Goal: Transaction & Acquisition: Purchase product/service

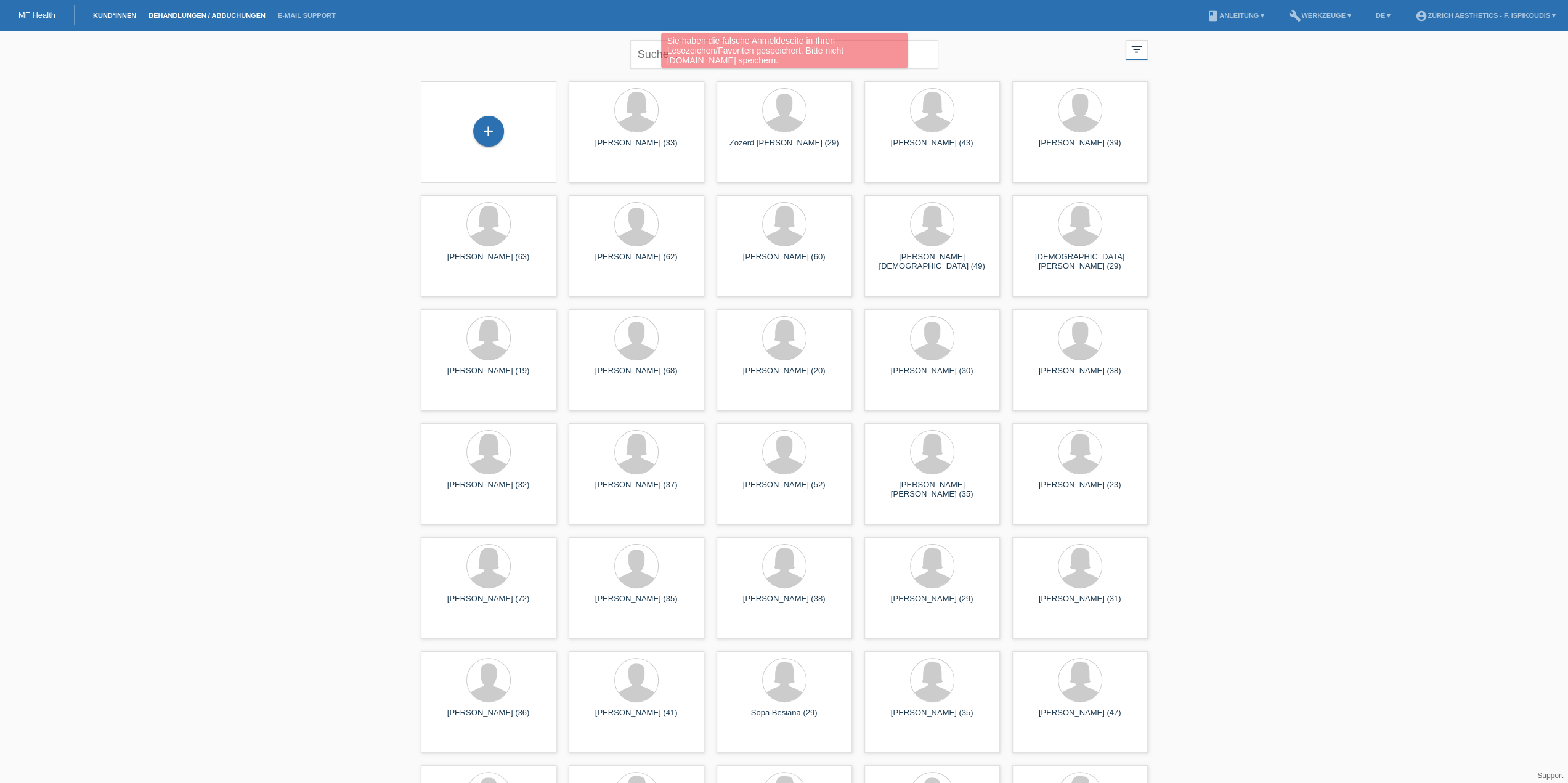
click at [186, 17] on link "Behandlungen / Abbuchungen" at bounding box center [207, 16] width 129 height 7
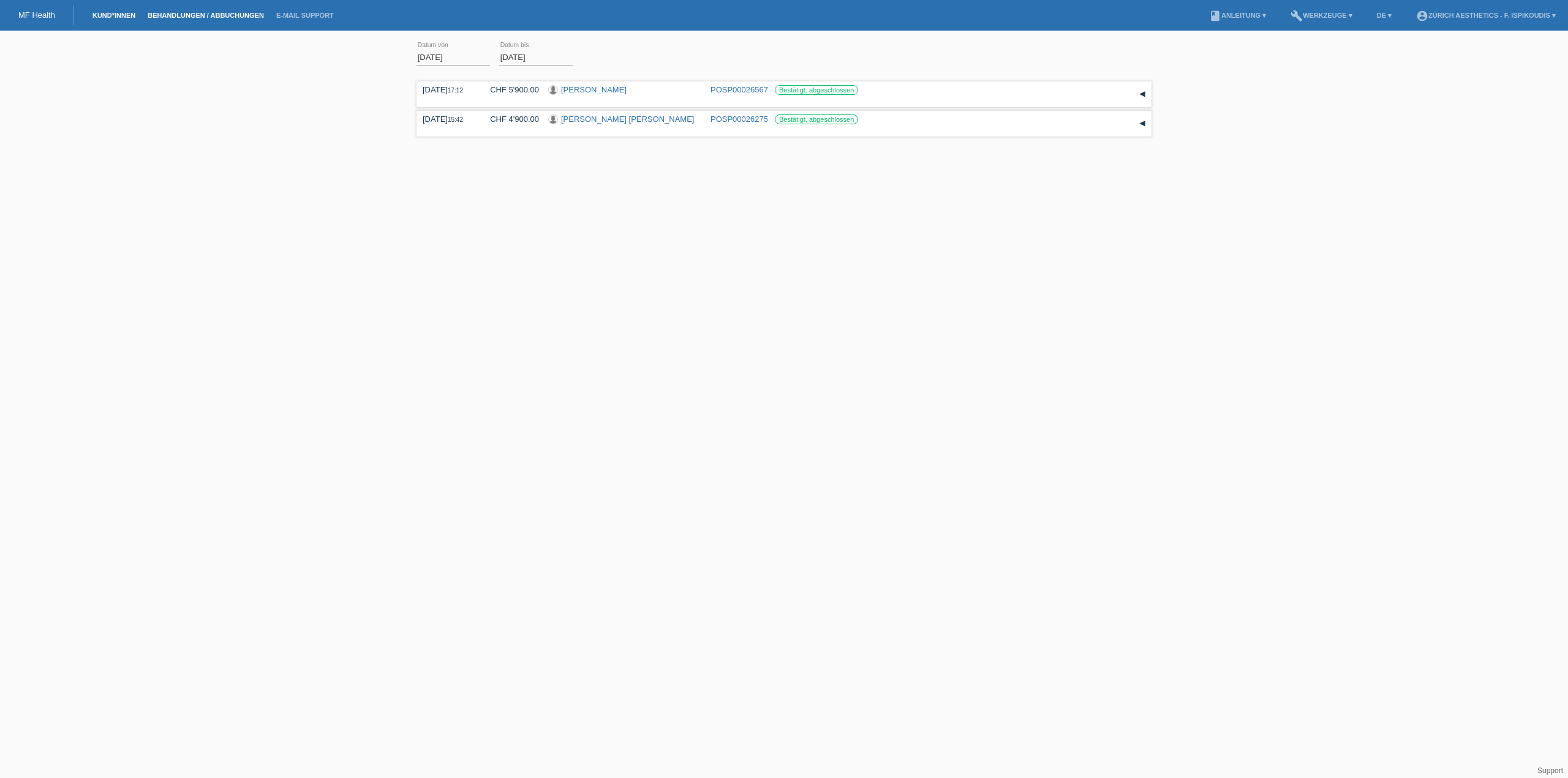
click at [121, 13] on link "Kund*innen" at bounding box center [114, 16] width 55 height 7
click at [690, 49] on input "text" at bounding box center [783, 54] width 306 height 29
type input "n"
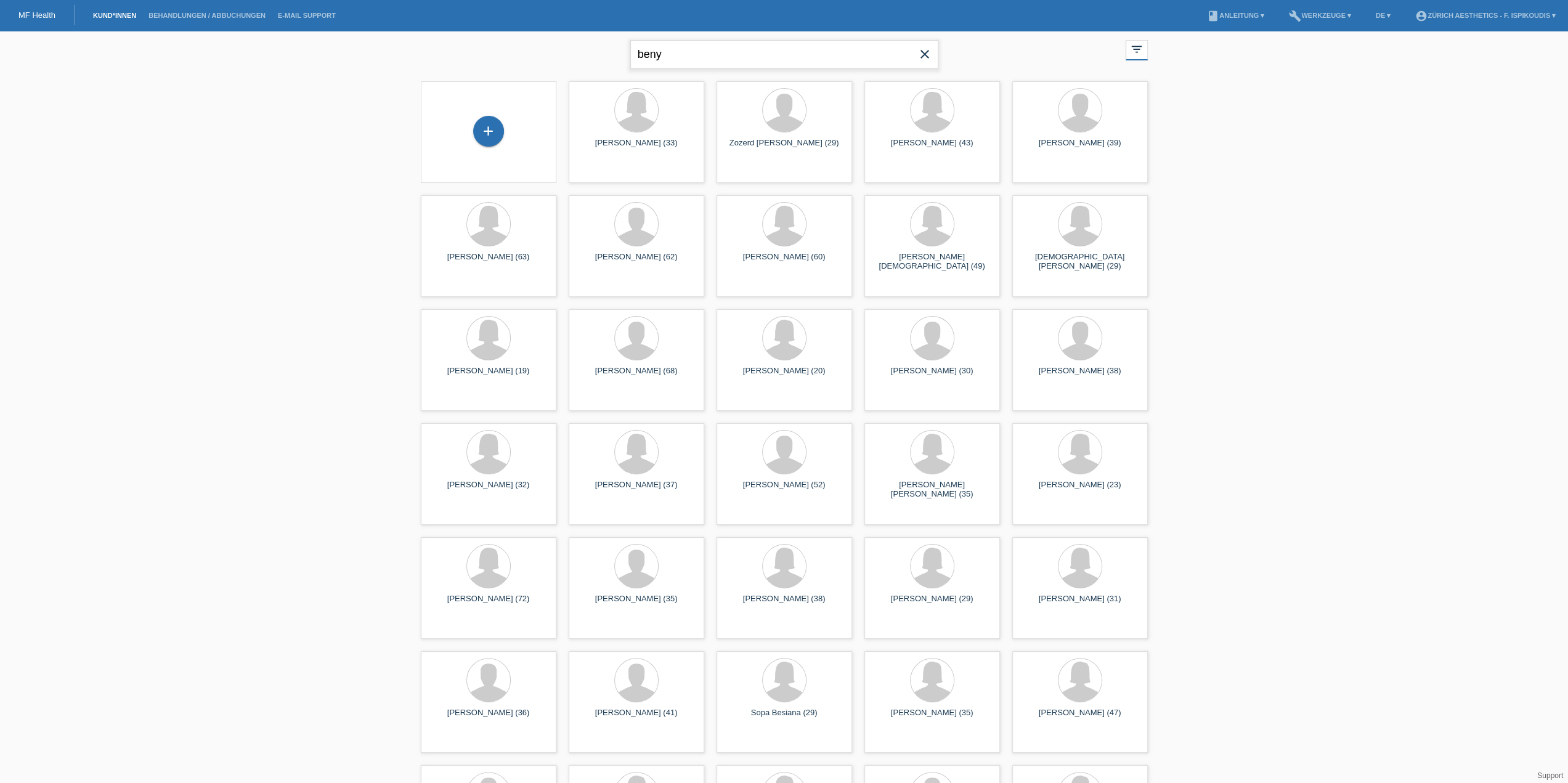
type input "beny"
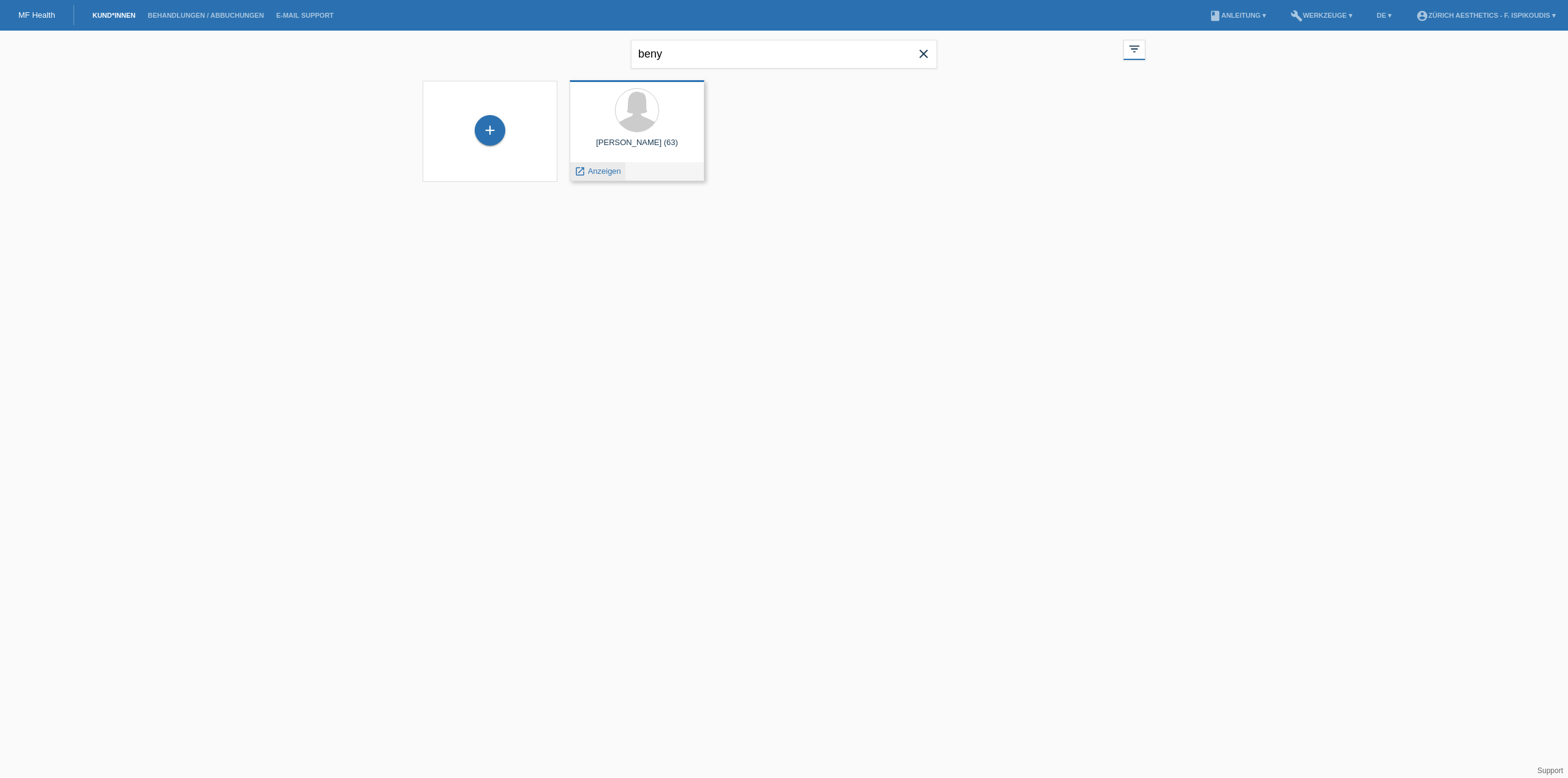
click at [608, 169] on span "Anzeigen" at bounding box center [604, 171] width 33 height 9
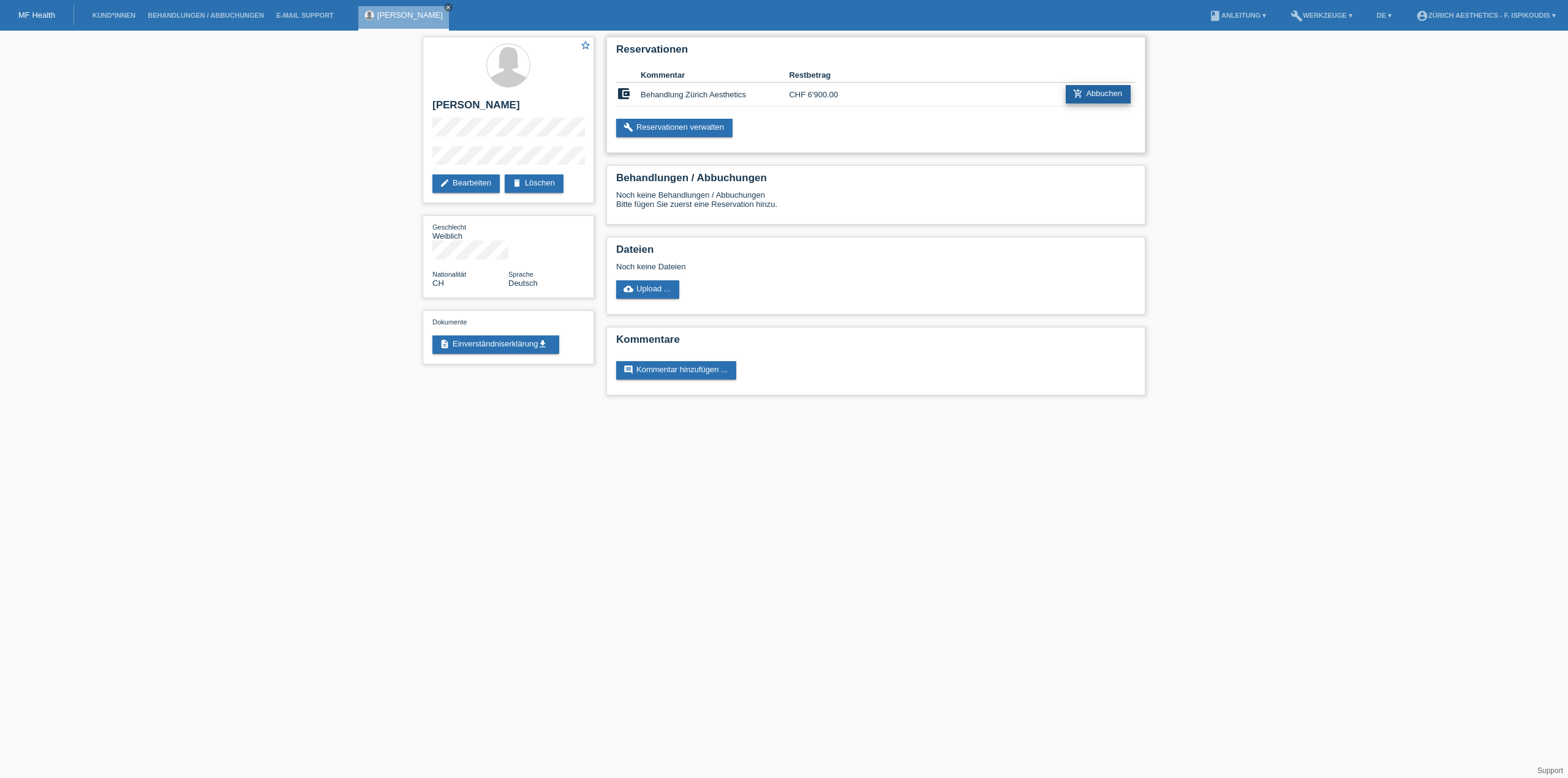
click at [1097, 94] on link "add_shopping_cart Abbuchen" at bounding box center [1098, 94] width 65 height 19
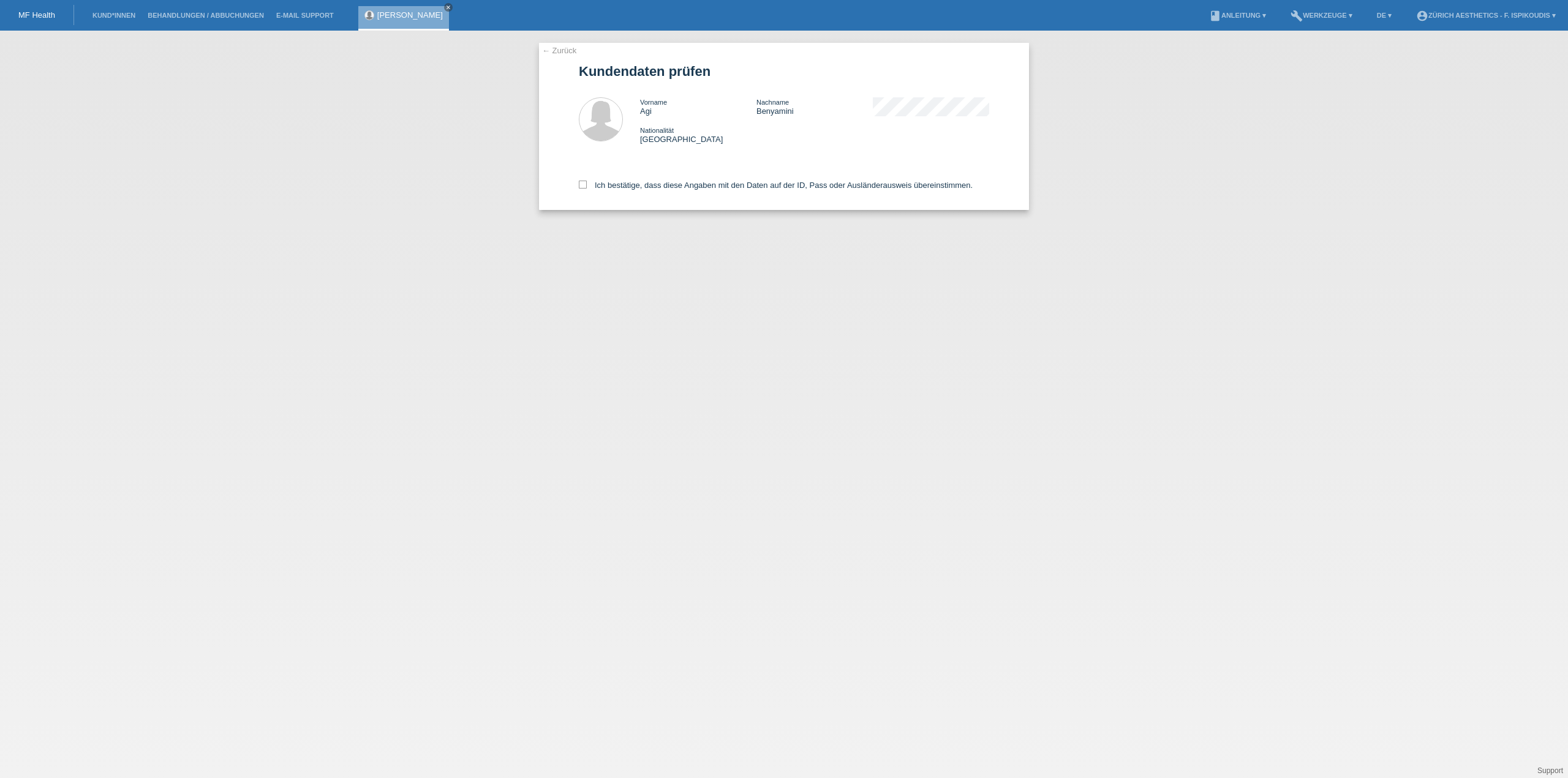
click at [701, 190] on div "Ich bestätige, dass diese Angaben mit den Daten auf der ID, Pass oder Ausländer…" at bounding box center [783, 183] width 410 height 54
click at [701, 177] on div "Ich bestätige, dass diese Angaben mit den Daten auf der ID, Pass oder Ausländer…" at bounding box center [783, 183] width 410 height 54
click at [701, 186] on label "Ich bestätige, dass diese Angaben mit den Daten auf der ID, Pass oder Ausländer…" at bounding box center [775, 185] width 394 height 9
click at [587, 186] on input "Ich bestätige, dass diese Angaben mit den Daten auf der ID, Pass oder Ausländer…" at bounding box center [582, 184] width 8 height 8
checkbox input "true"
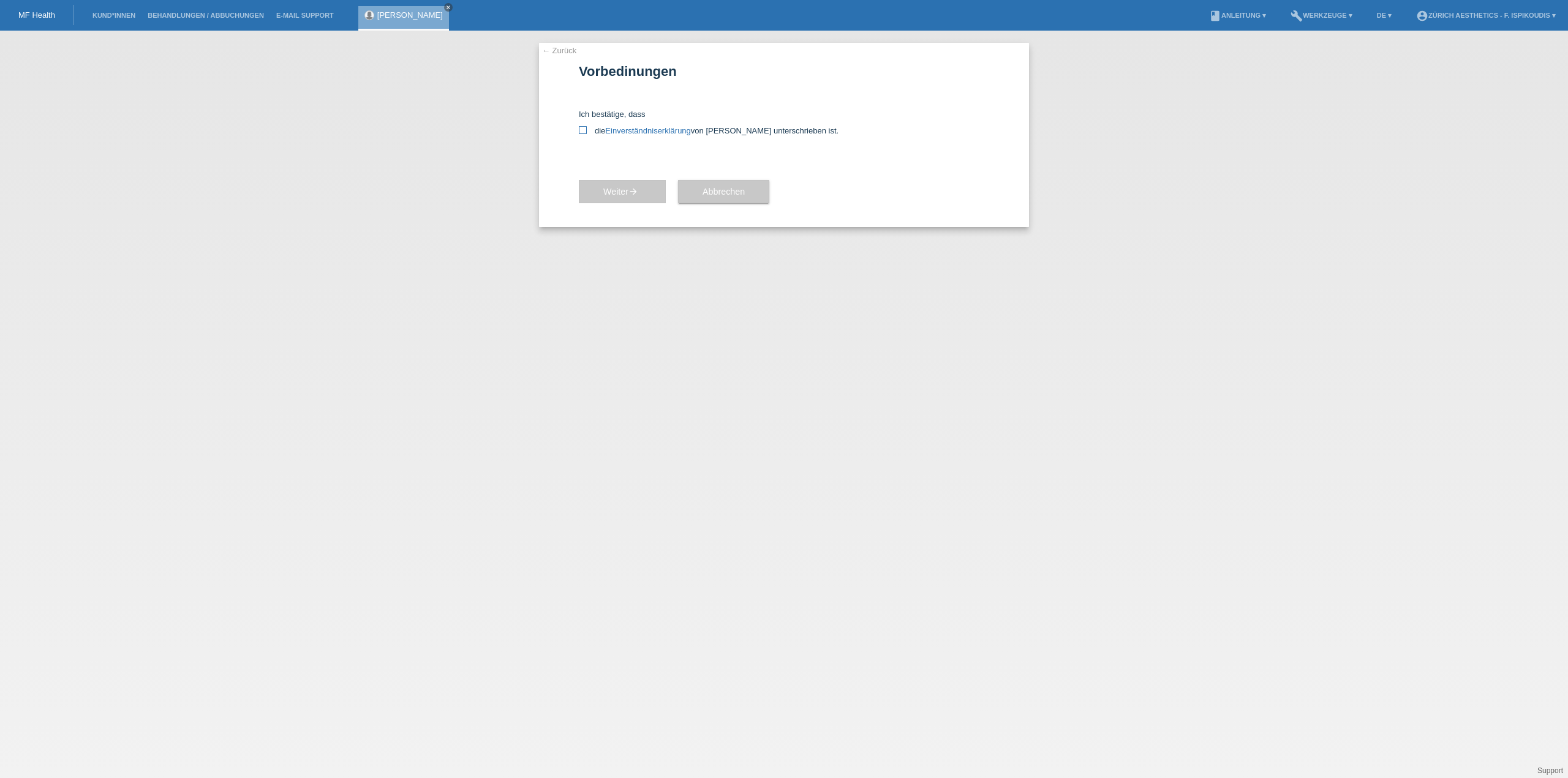
click at [608, 130] on link "Einverständniserklärung" at bounding box center [647, 130] width 85 height 9
click at [584, 130] on icon at bounding box center [582, 130] width 8 height 8
click at [584, 130] on input "die Einverständniserklärung von der Kundin unterschrieben ist." at bounding box center [582, 130] width 8 height 8
checkbox input "true"
click at [636, 194] on icon "arrow_forward" at bounding box center [633, 192] width 10 height 10
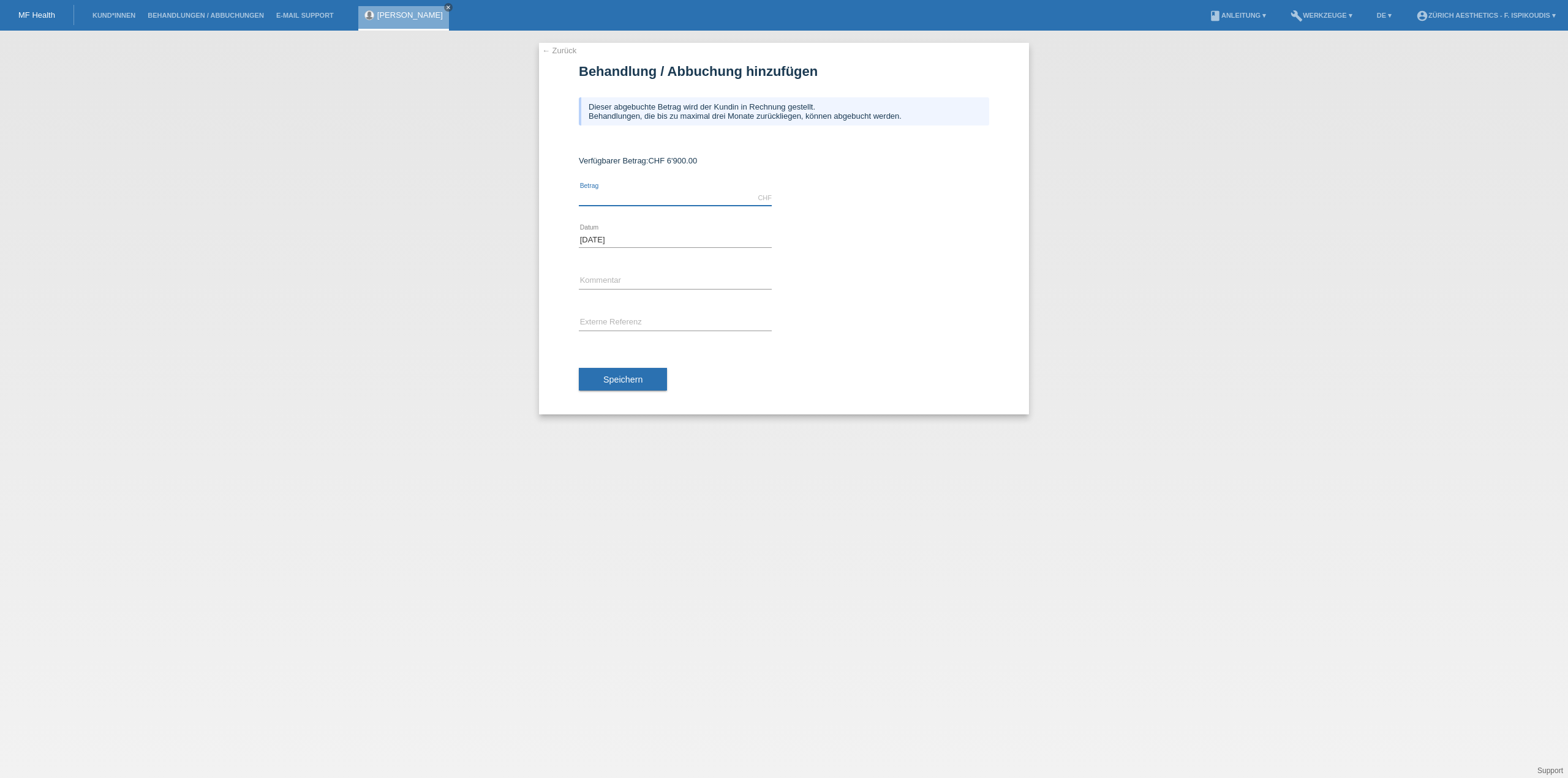
click at [649, 203] on input "text" at bounding box center [675, 198] width 193 height 16
type input "5900.00"
click at [613, 284] on input "text" at bounding box center [675, 281] width 193 height 16
click at [623, 279] on input "Behandlung Zürich Aesthetics" at bounding box center [675, 281] width 193 height 16
drag, startPoint x: 984, startPoint y: 293, endPoint x: 965, endPoint y: 297, distance: 19.4
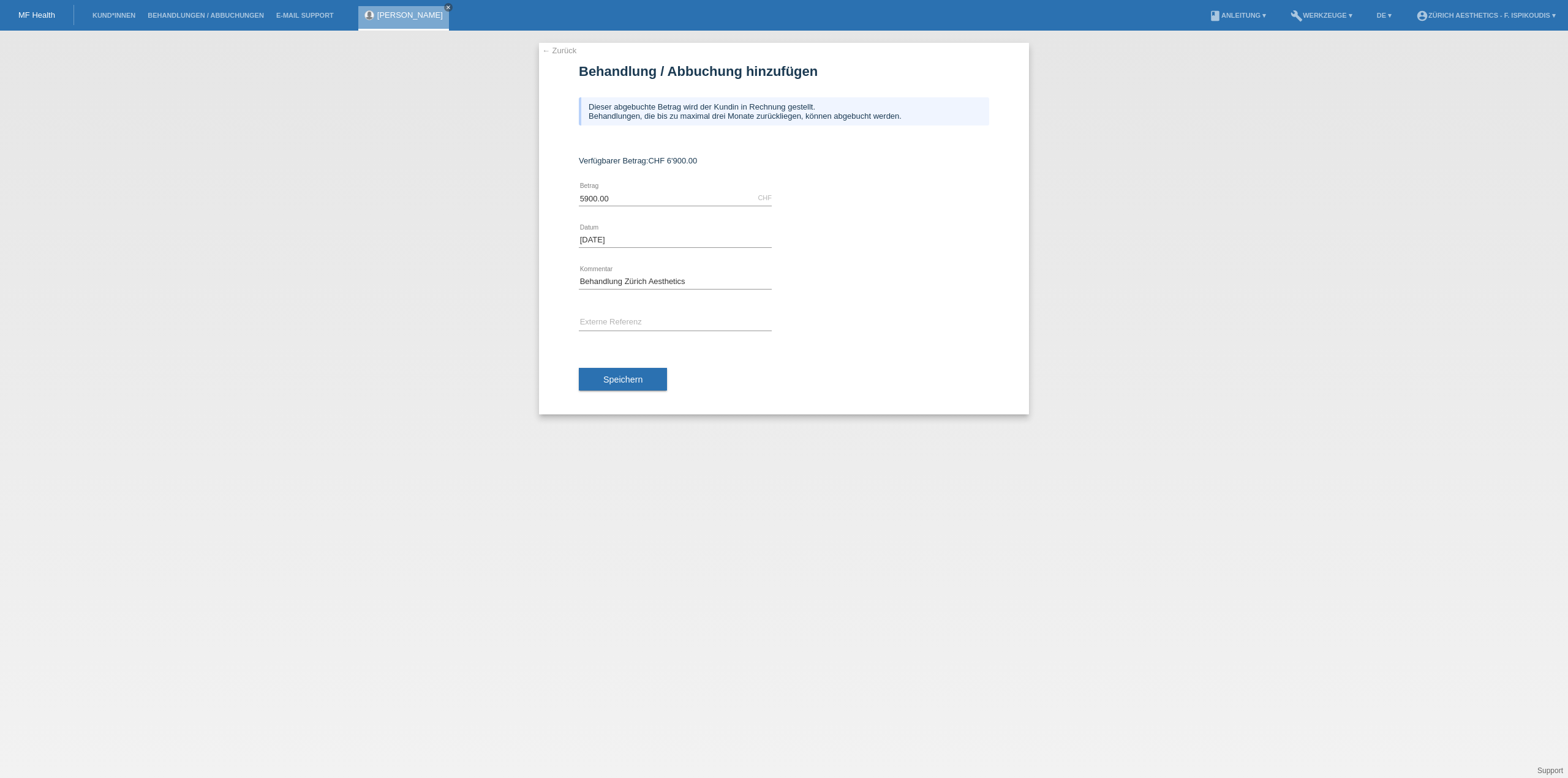
click at [984, 293] on div "Behandlung Zürich Aesthetics error Kommentar" at bounding box center [783, 281] width 410 height 42
click at [636, 285] on input "Behandlung Zürich Aesthetics" at bounding box center [675, 281] width 193 height 16
click at [637, 285] on input "Behandlung Zürich Aesthetics" at bounding box center [675, 281] width 193 height 16
click at [726, 282] on input "Behandlung Klinik Aesthetics" at bounding box center [675, 281] width 193 height 16
type input "Behandlung Klinik Aesthetics Zürich"
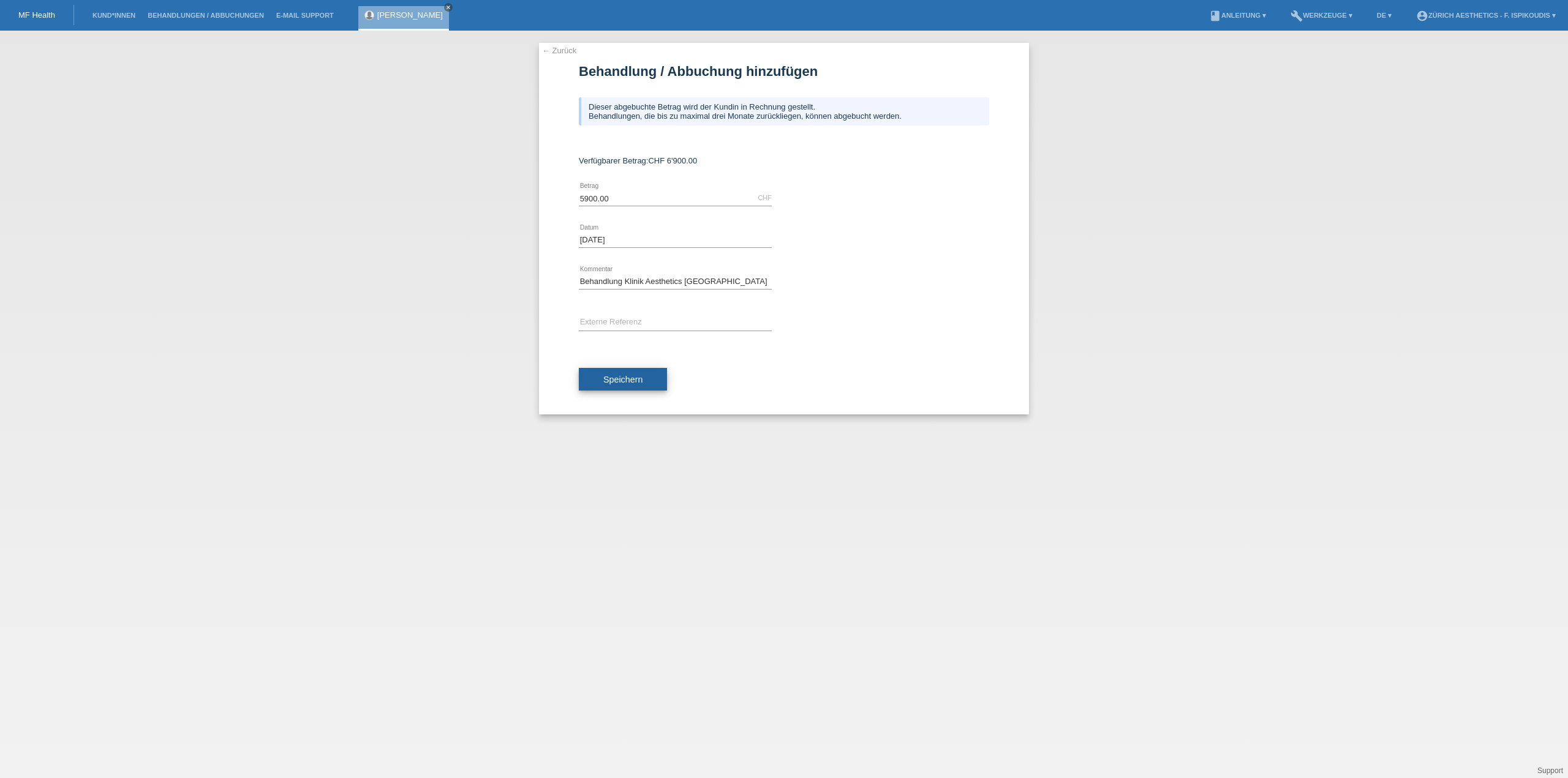
click at [626, 376] on span "Speichern" at bounding box center [623, 380] width 39 height 10
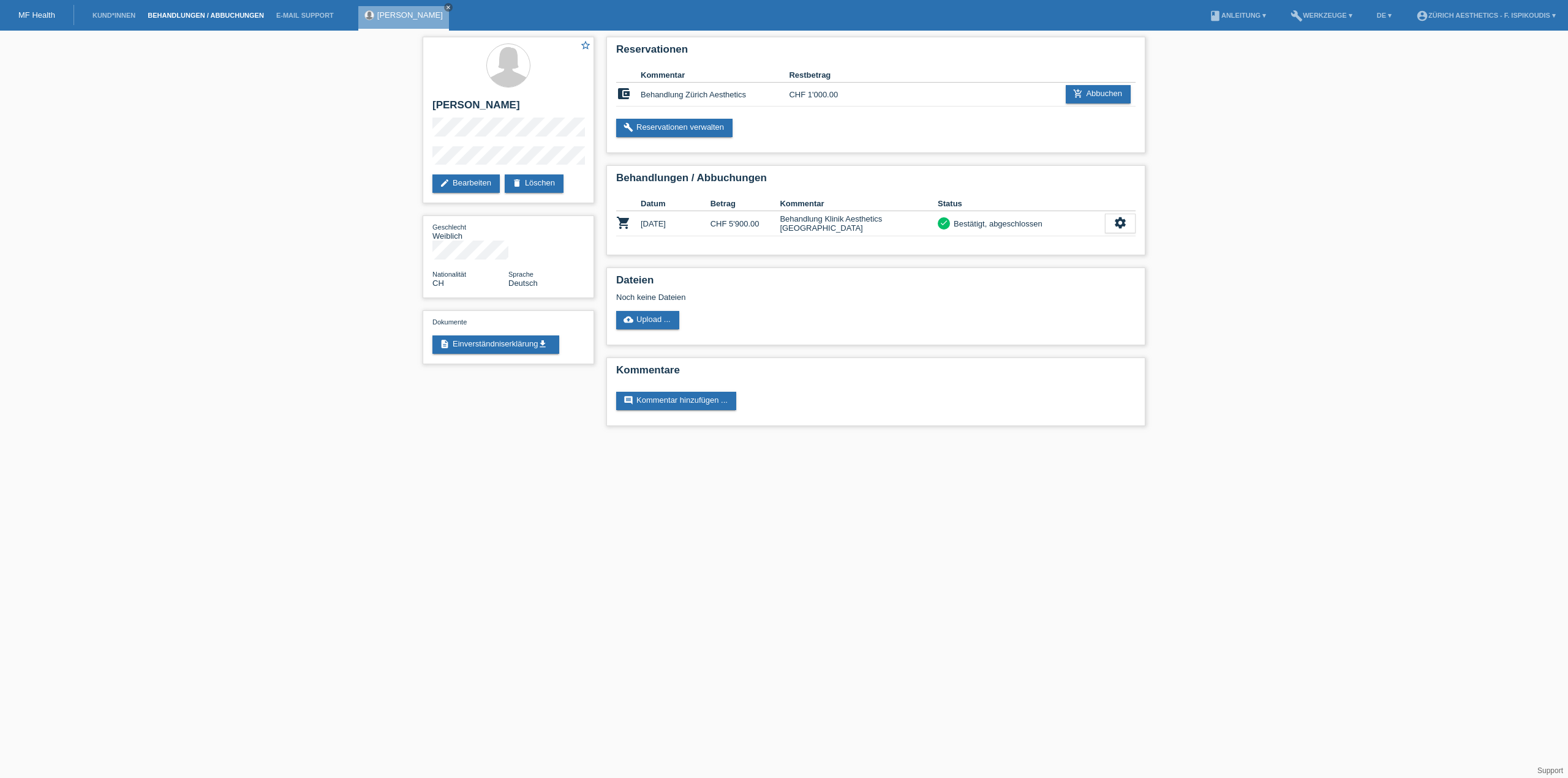
click at [220, 16] on link "Behandlungen / Abbuchungen" at bounding box center [205, 16] width 128 height 7
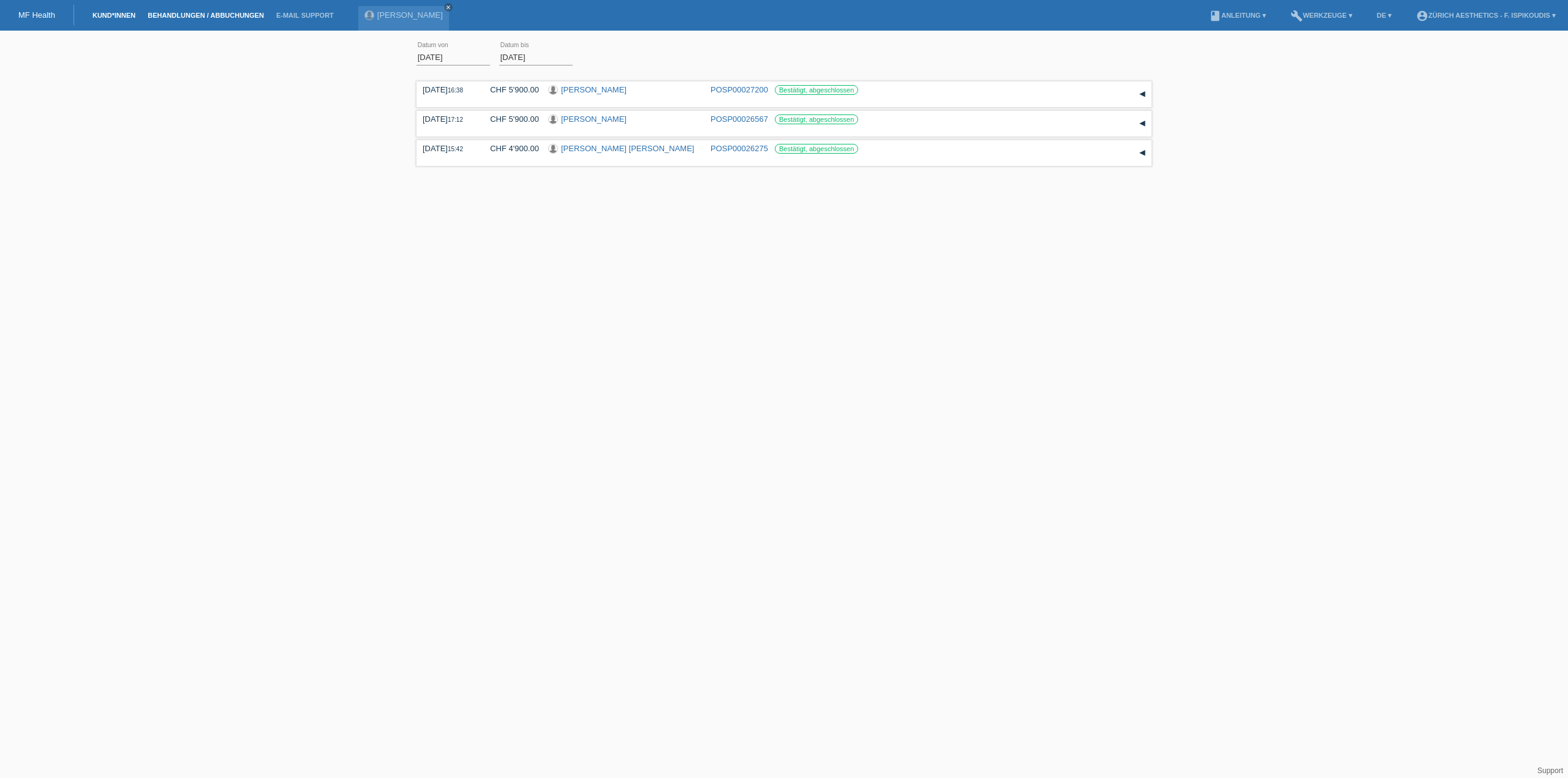
click at [135, 13] on link "Kund*innen" at bounding box center [114, 16] width 55 height 7
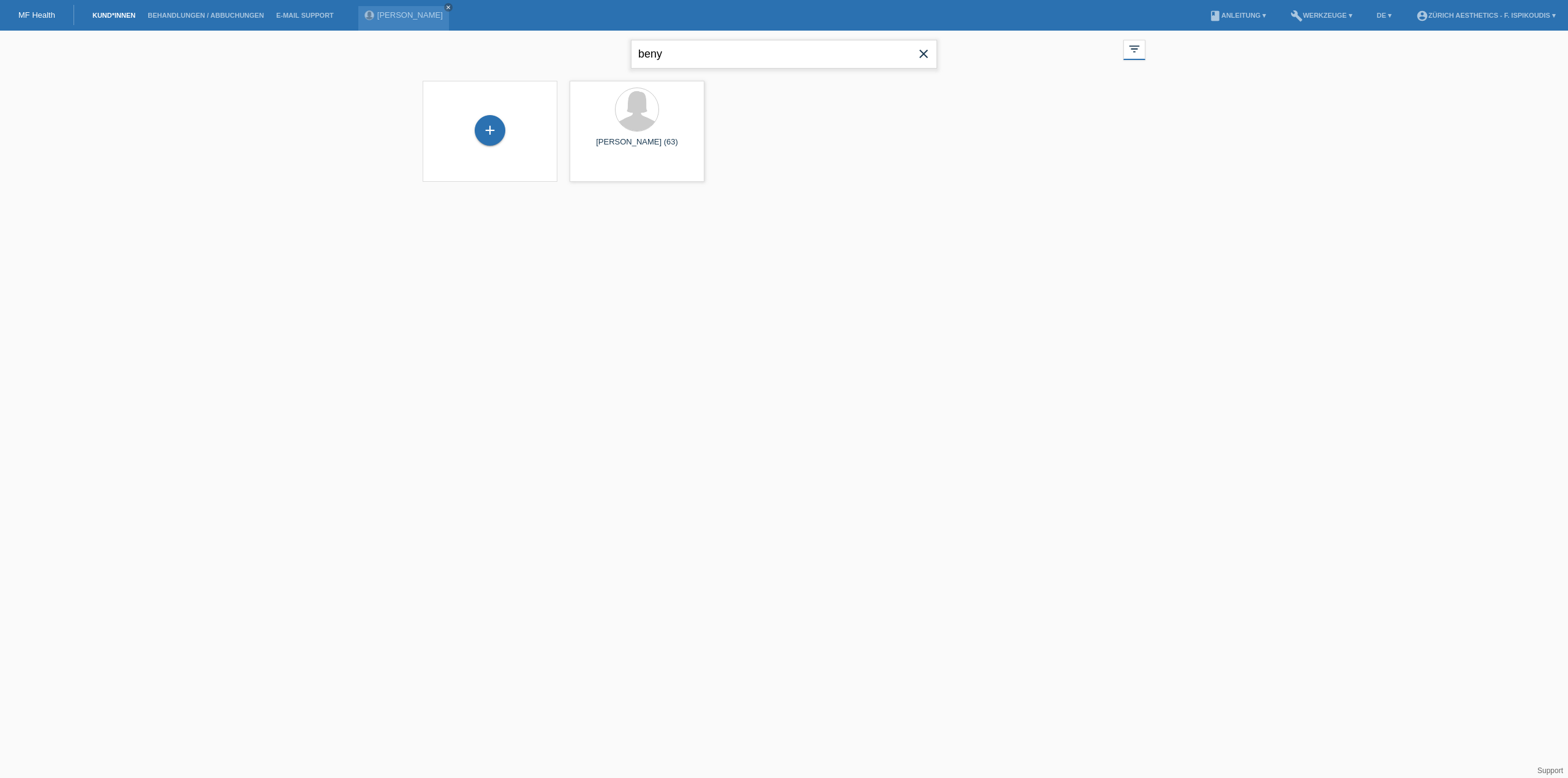
click at [714, 57] on input "beny" at bounding box center [783, 54] width 306 height 29
click at [683, 51] on input "ferati" at bounding box center [783, 54] width 306 height 29
type input "valentina"
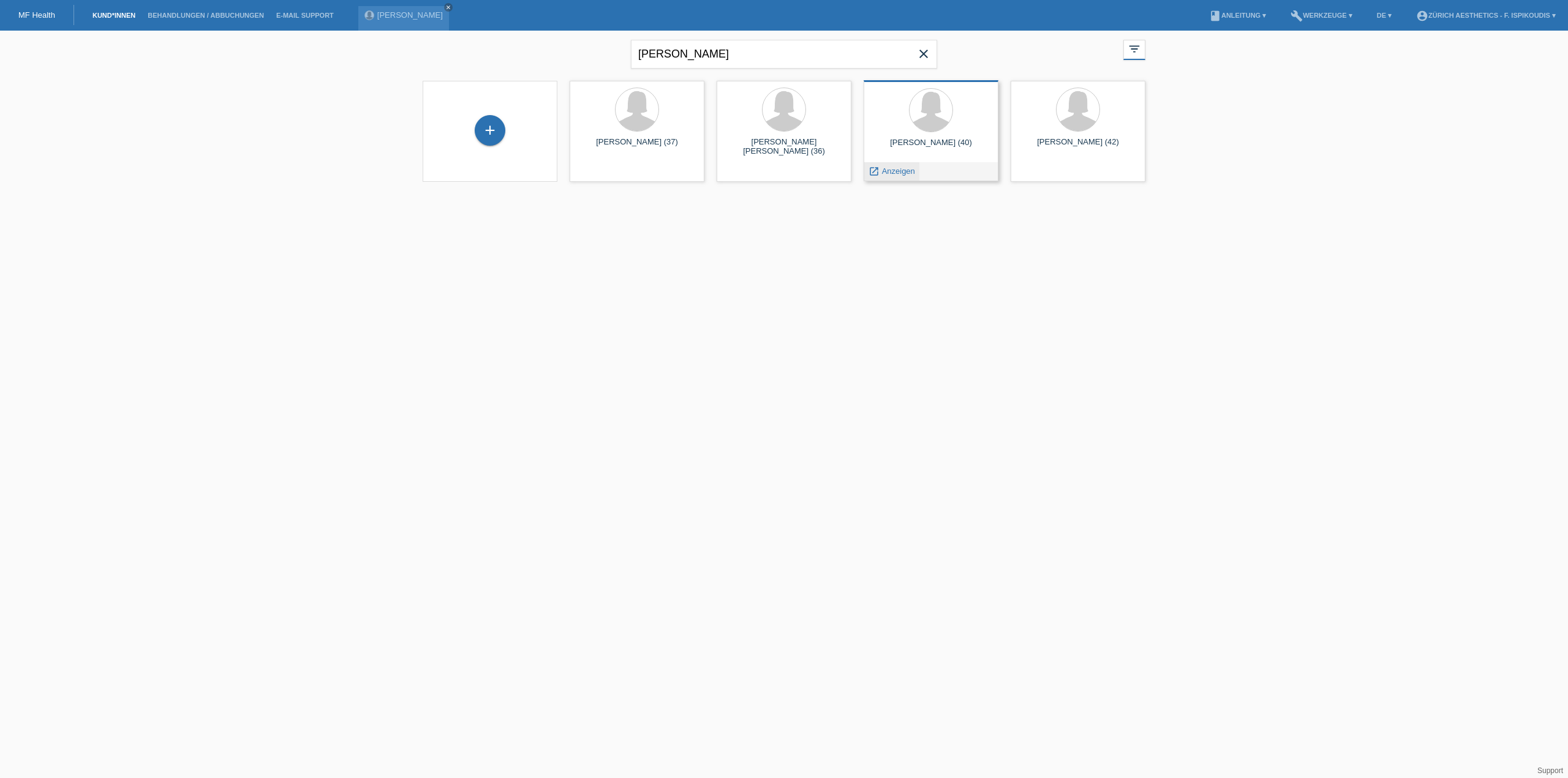
click at [891, 172] on span "Anzeigen" at bounding box center [898, 171] width 33 height 9
